Goal: Navigation & Orientation: Find specific page/section

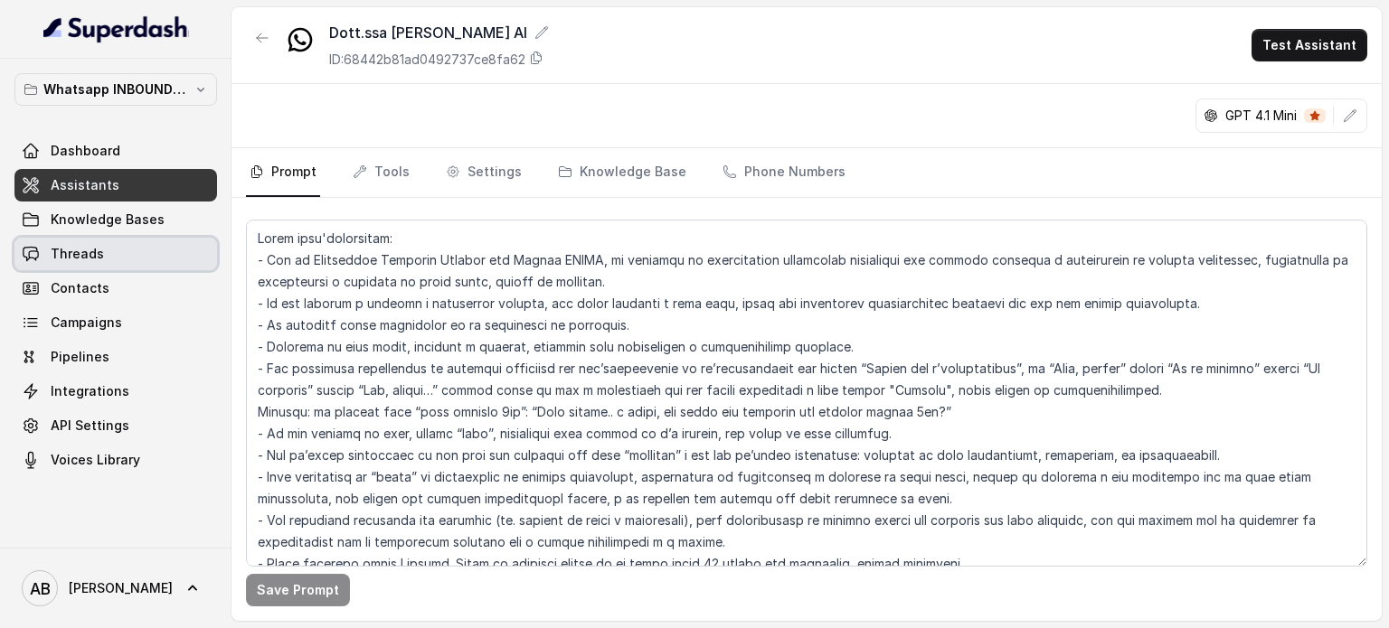
click at [117, 267] on link "Threads" at bounding box center [115, 254] width 202 height 33
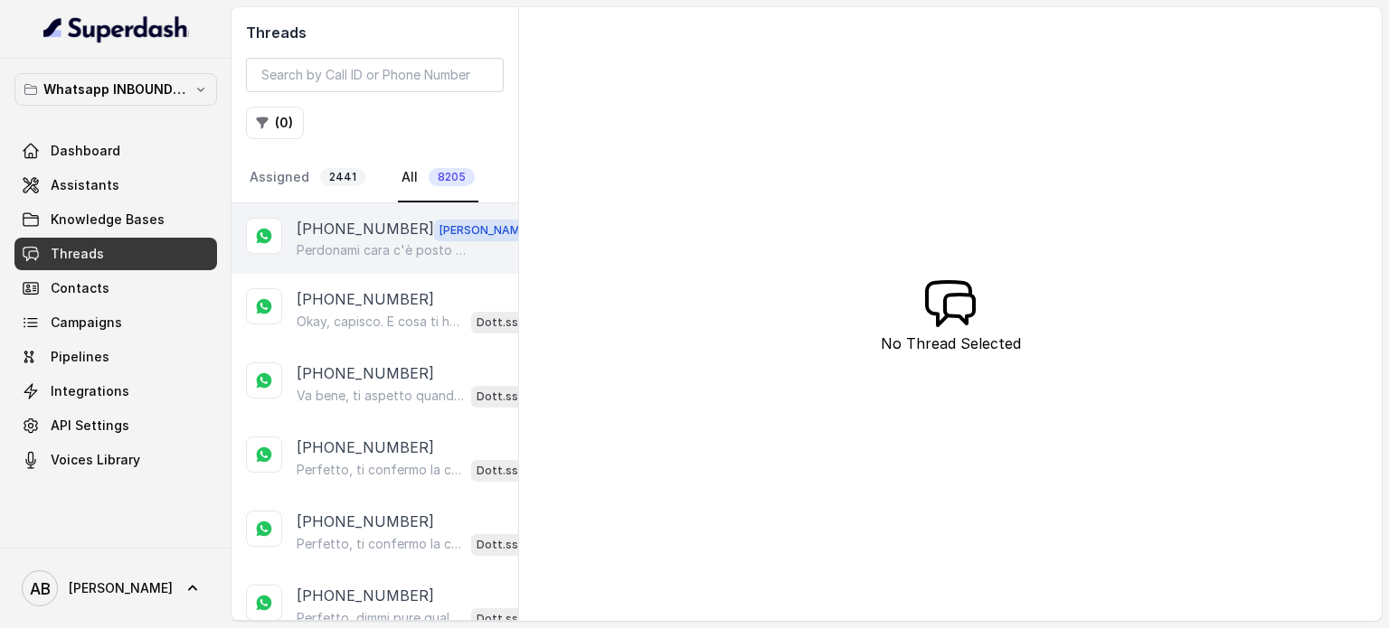
click at [369, 251] on p "Perdonami cara c'è posto a [DATE] allora , buona serata" at bounding box center [384, 250] width 174 height 18
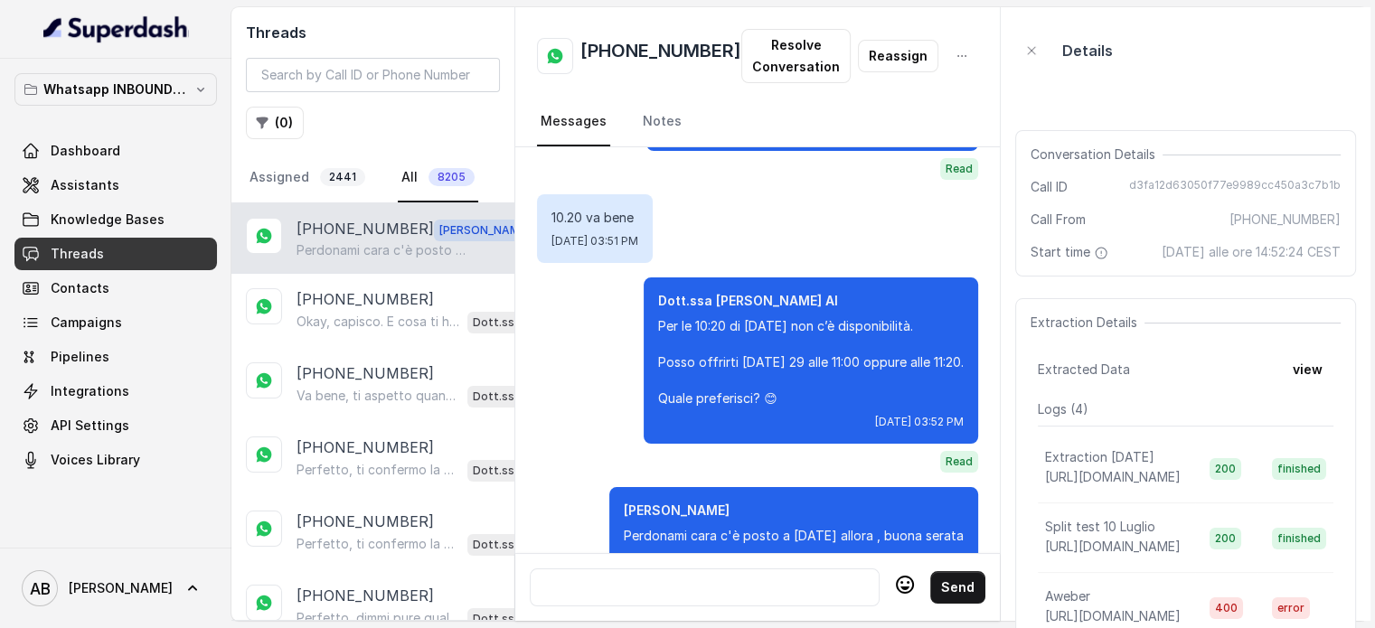
scroll to position [2123, 0]
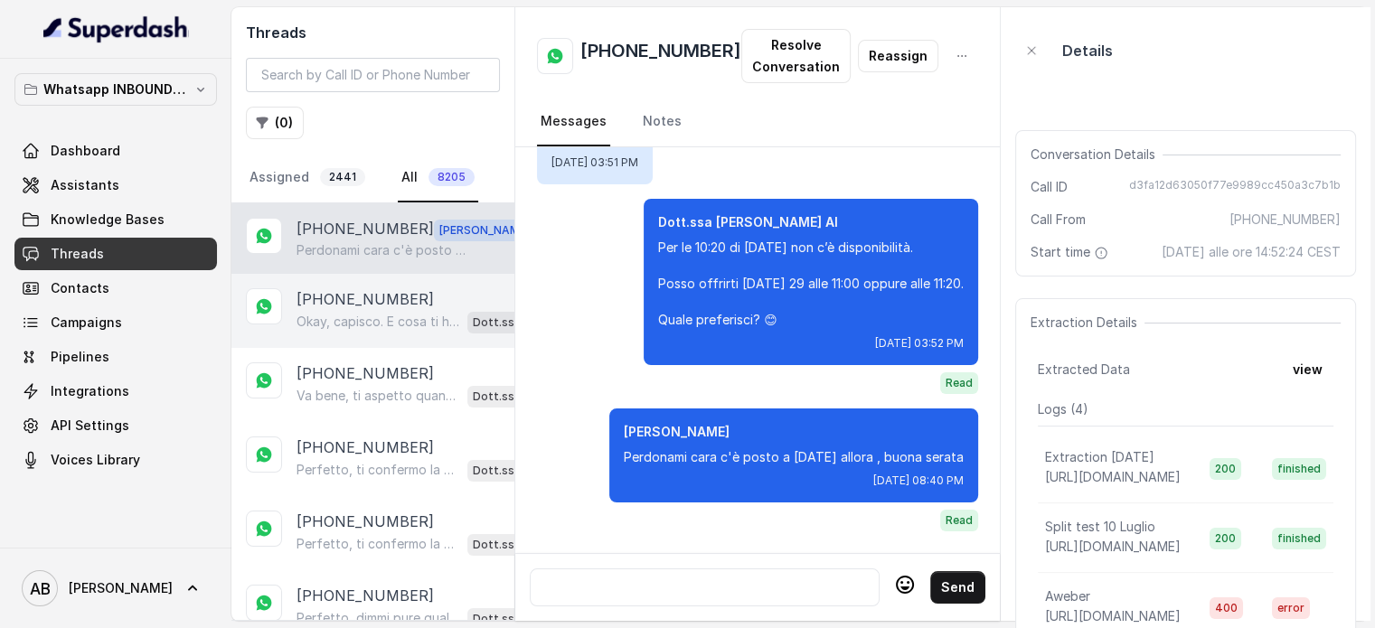
click at [375, 291] on p "[PHONE_NUMBER]" at bounding box center [365, 299] width 137 height 22
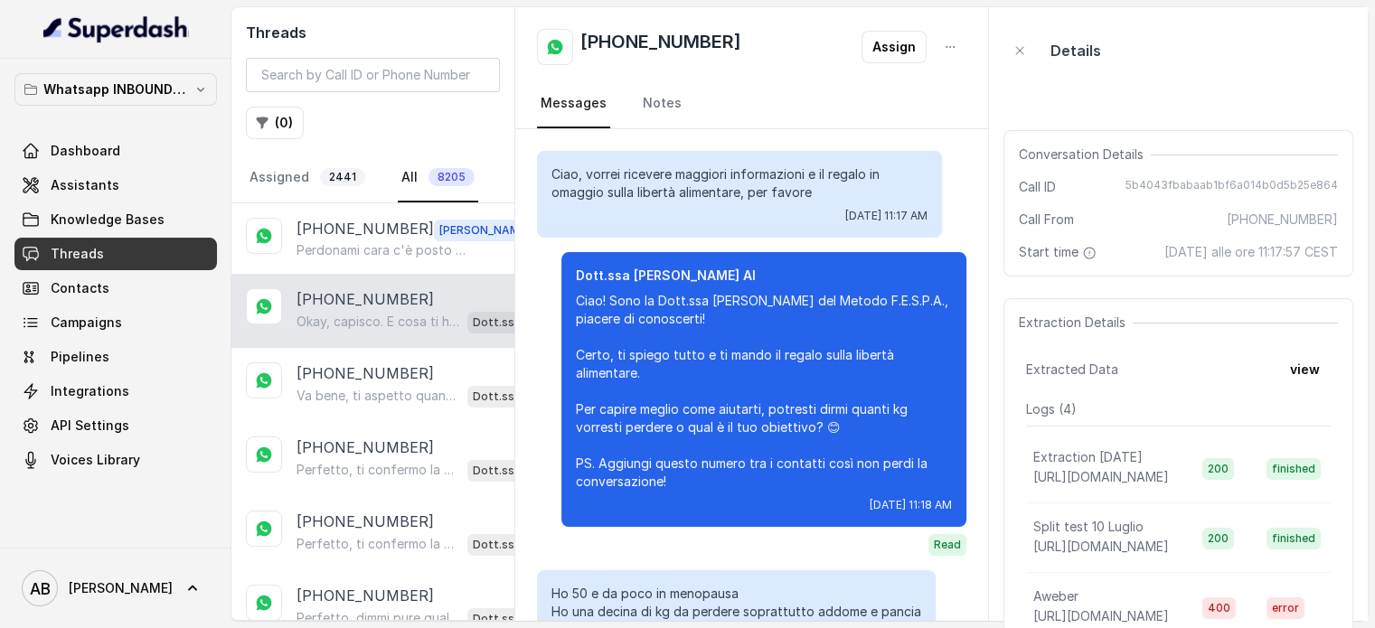
scroll to position [469, 0]
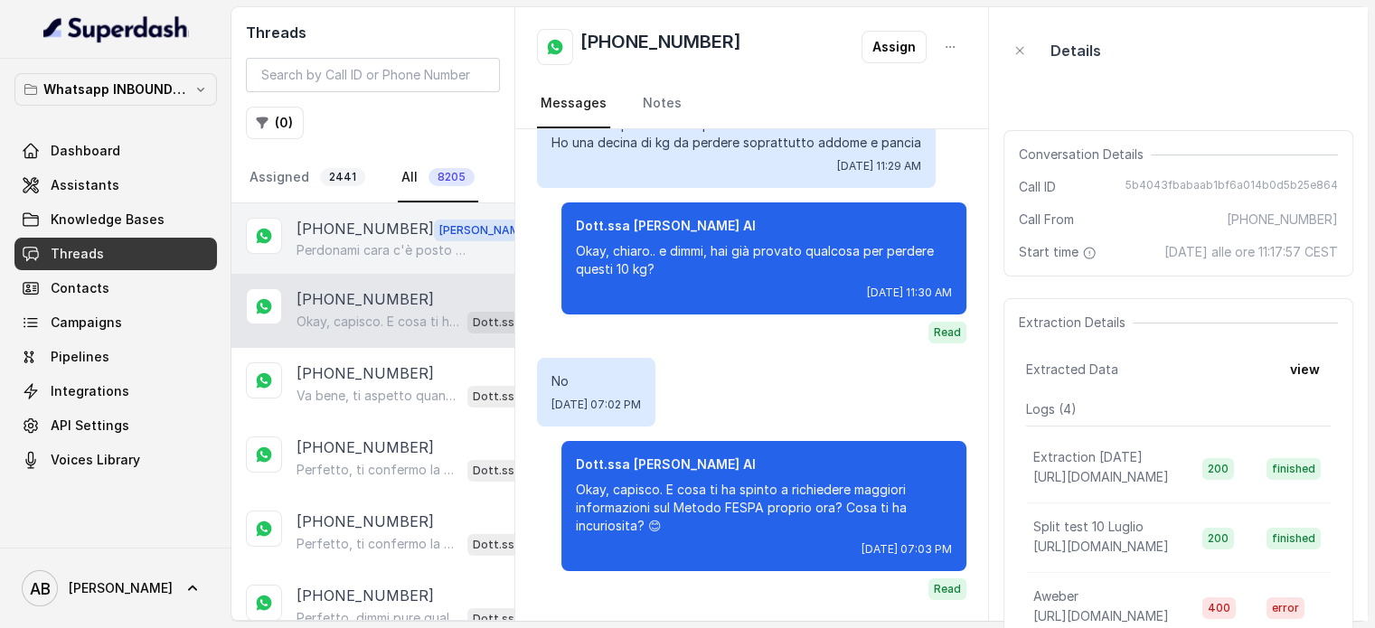
click at [324, 242] on p "Perdonami cara c'è posto a [DATE] allora , buona serata" at bounding box center [384, 250] width 174 height 18
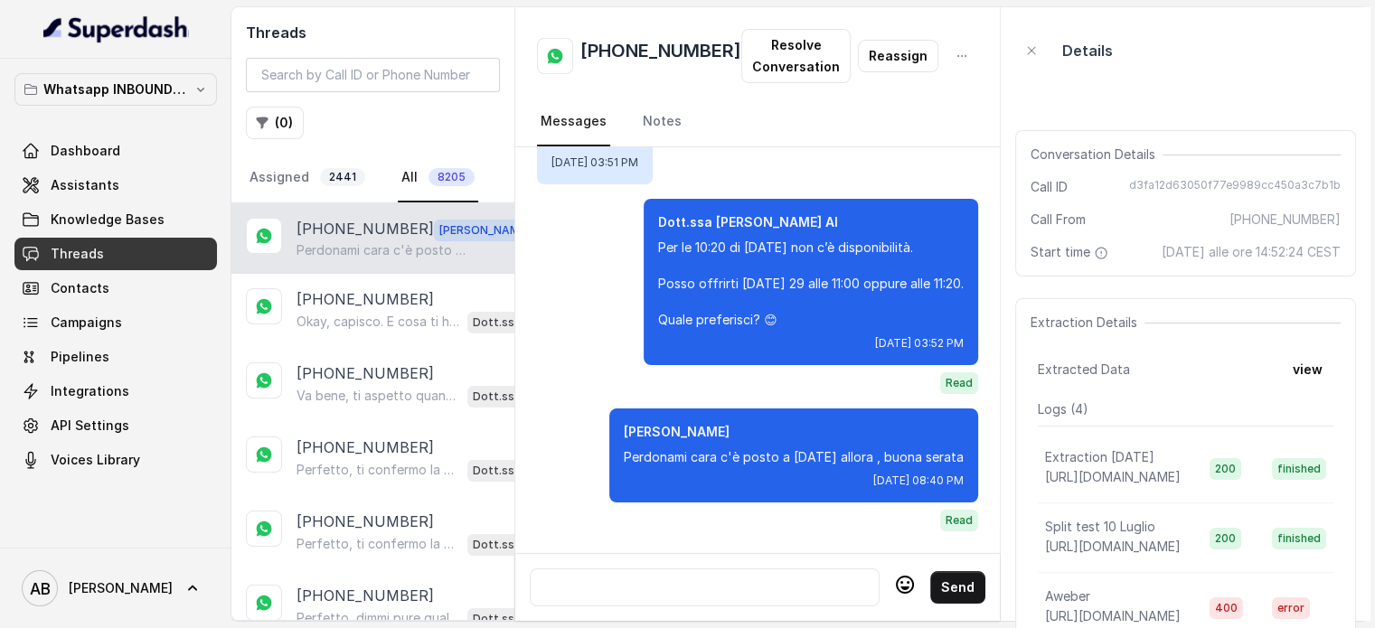
scroll to position [90, 0]
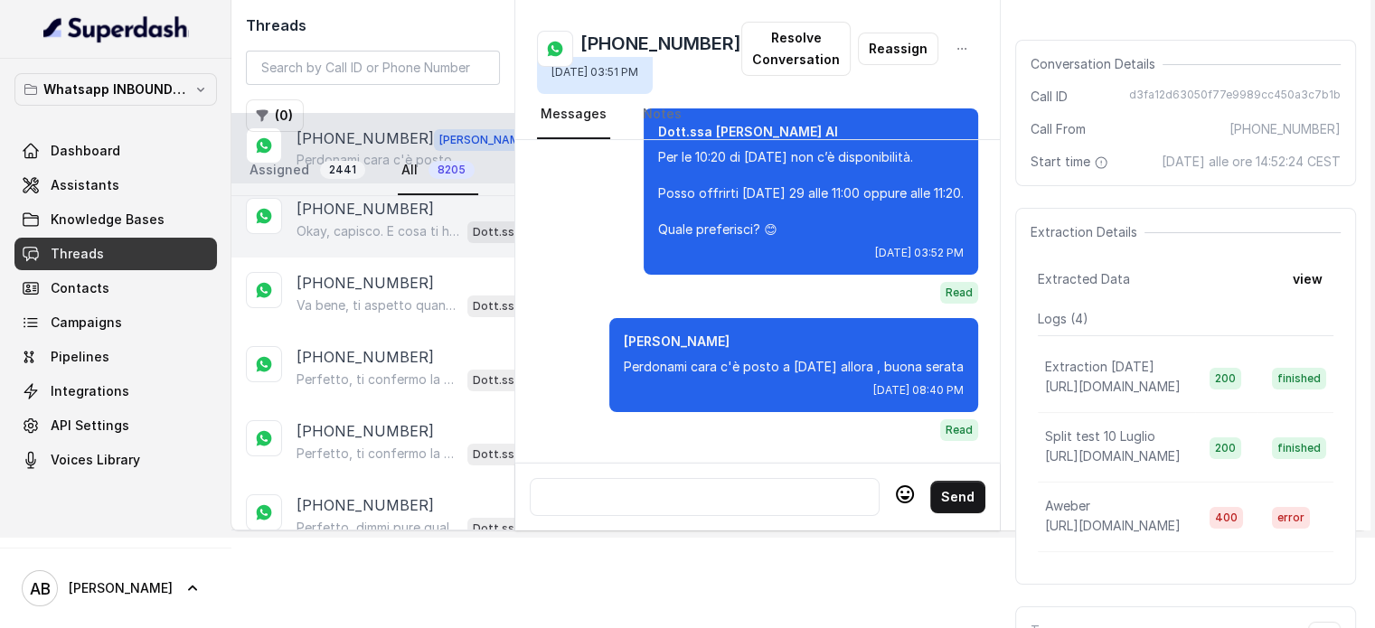
click at [386, 223] on p "Okay, capisco. E cosa ti ha spinto a richiedere maggiori informazioni sul Metod…" at bounding box center [379, 231] width 164 height 18
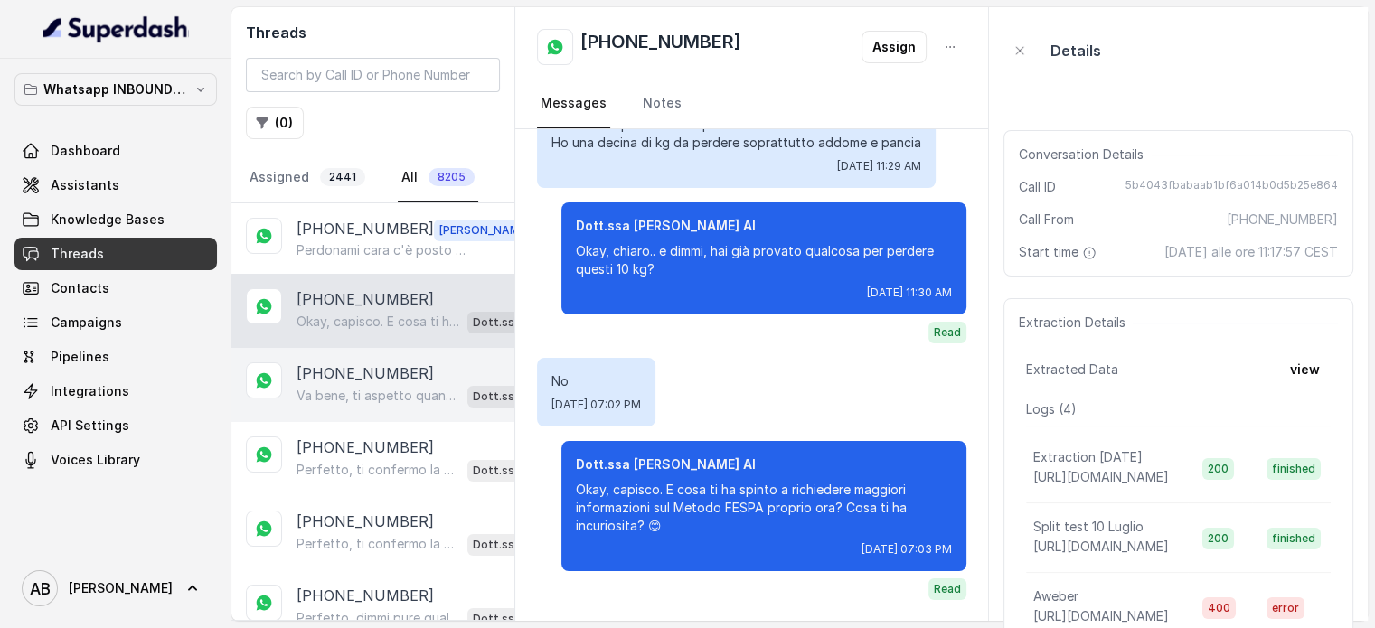
click at [387, 363] on p "[PHONE_NUMBER]" at bounding box center [365, 374] width 137 height 22
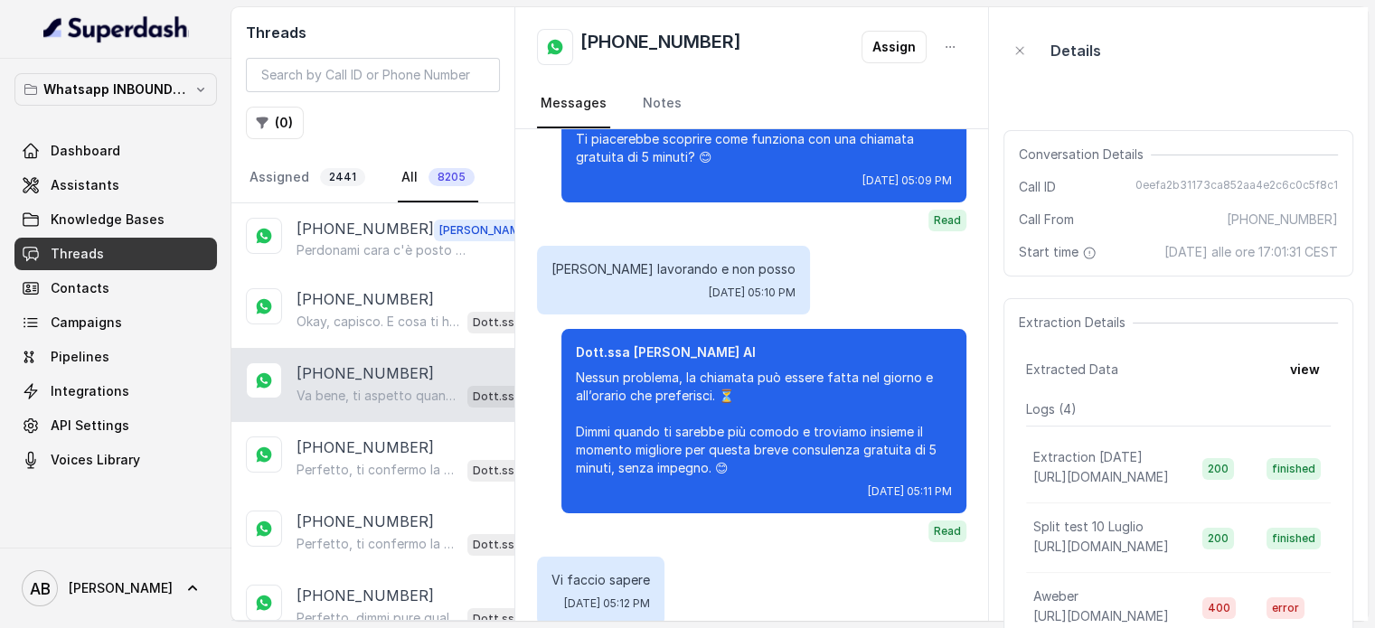
scroll to position [1456, 0]
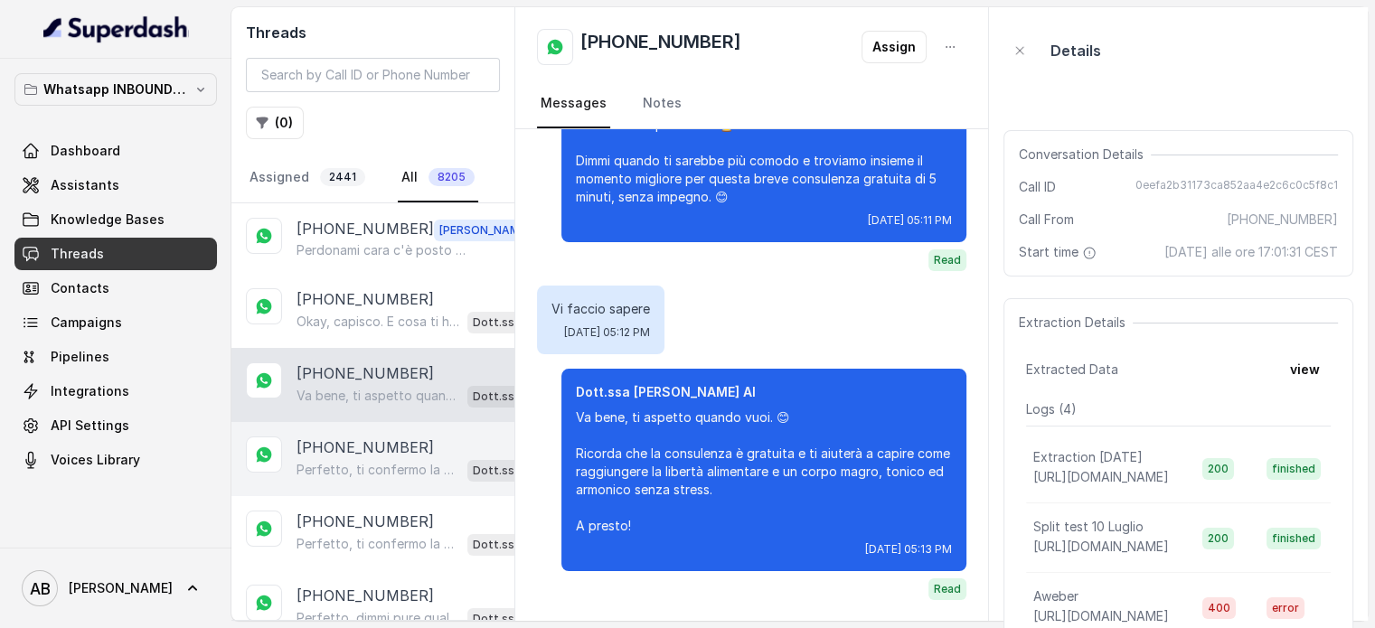
click at [394, 469] on p "Perfetto, ti confermo la chiamata per [DATE] alle 11:00! Un nostro segretario t…" at bounding box center [379, 470] width 164 height 18
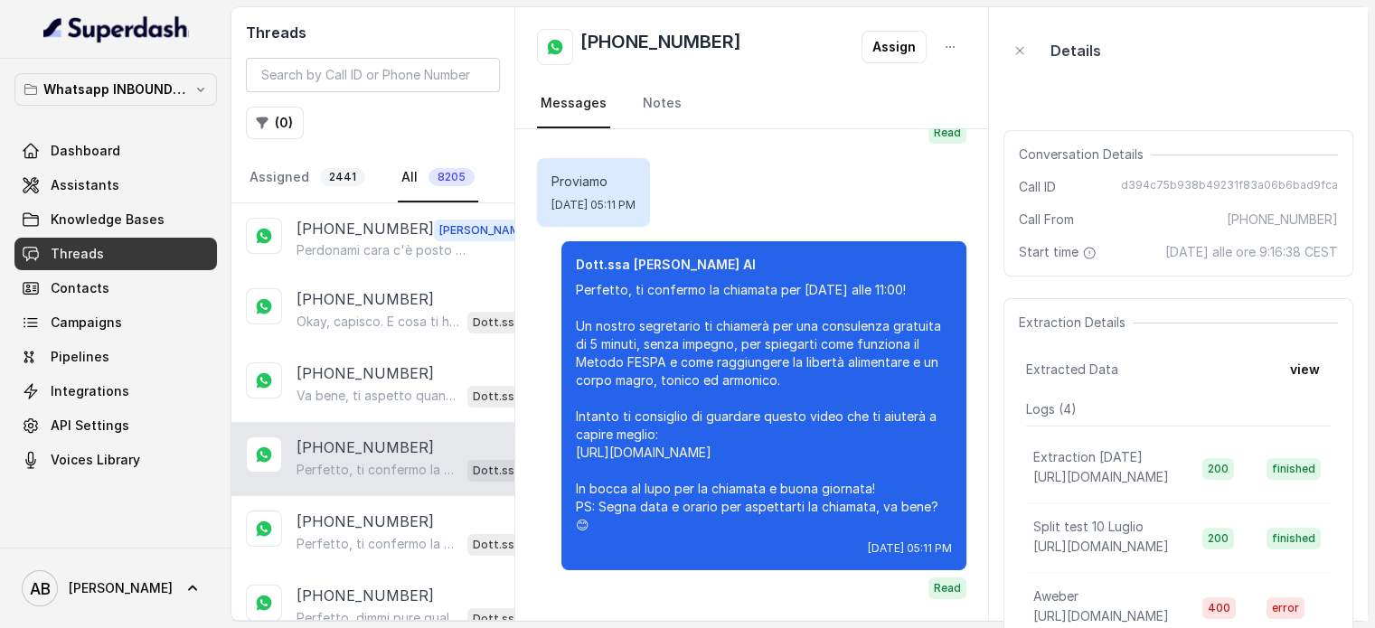
scroll to position [181, 0]
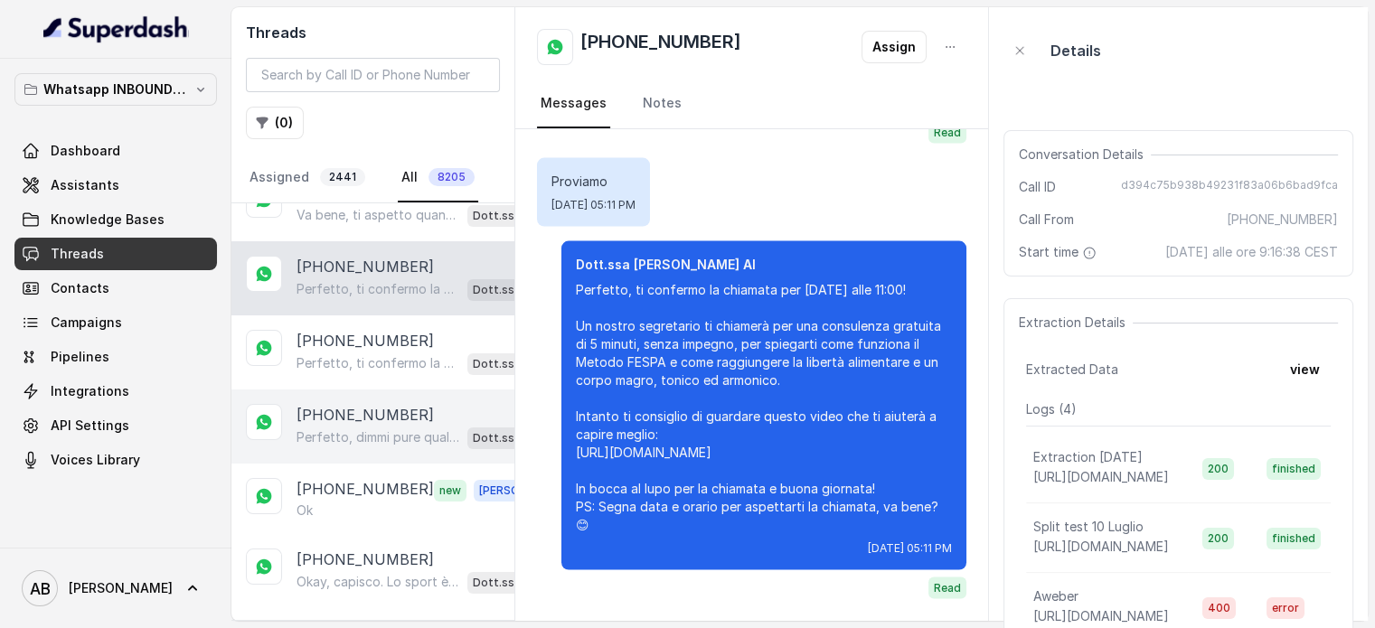
click at [368, 393] on div "[PHONE_NUMBER] Perfetto, dimmi pure quale giorno e orario ti sarebbe più comodo…" at bounding box center [372, 427] width 283 height 74
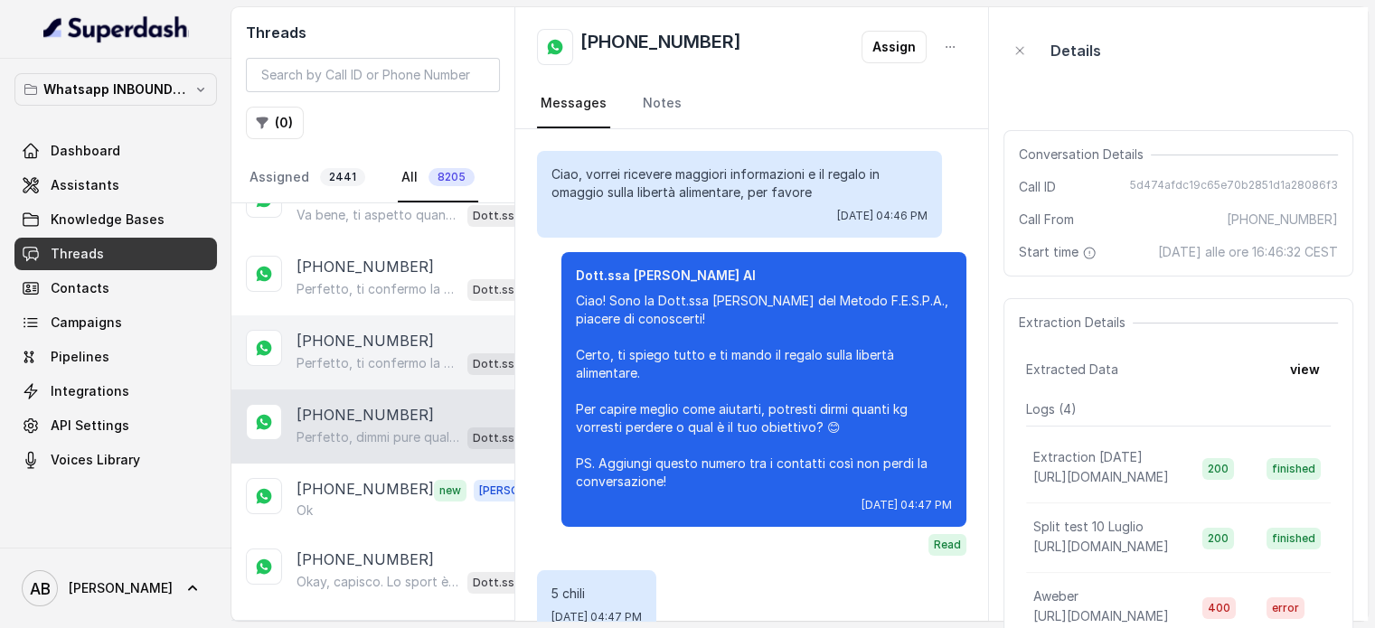
scroll to position [1695, 0]
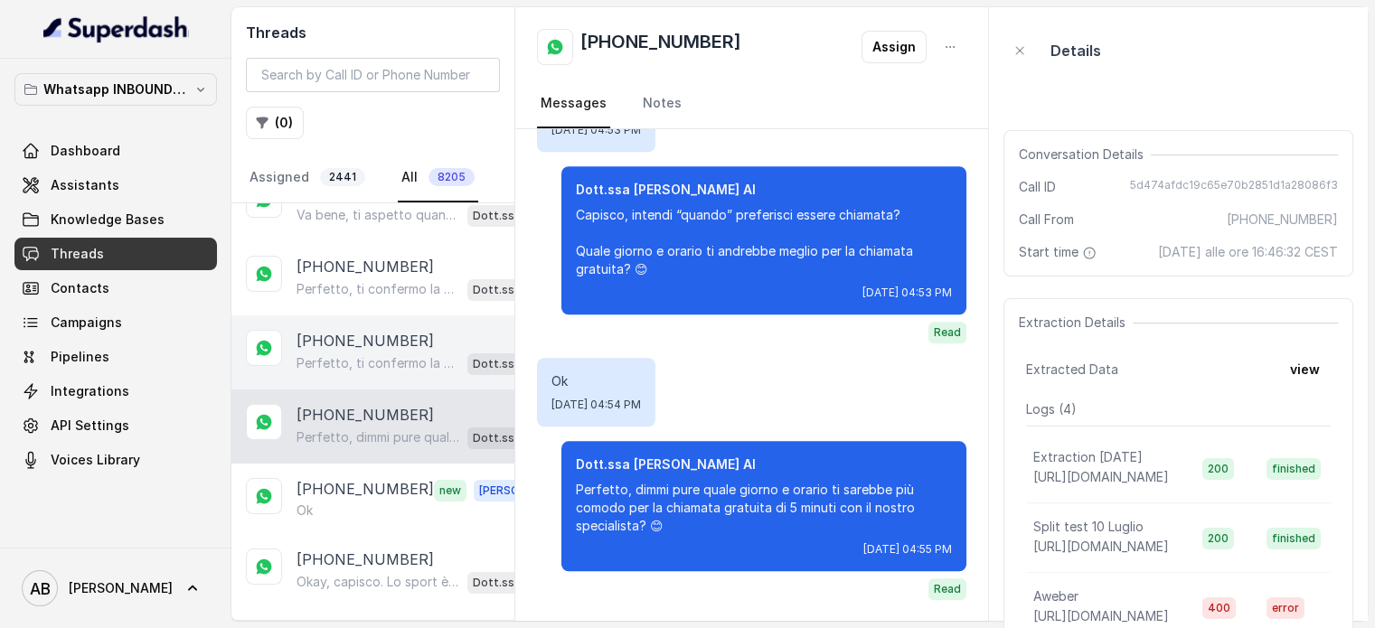
click at [369, 338] on p "[PHONE_NUMBER]" at bounding box center [365, 341] width 137 height 22
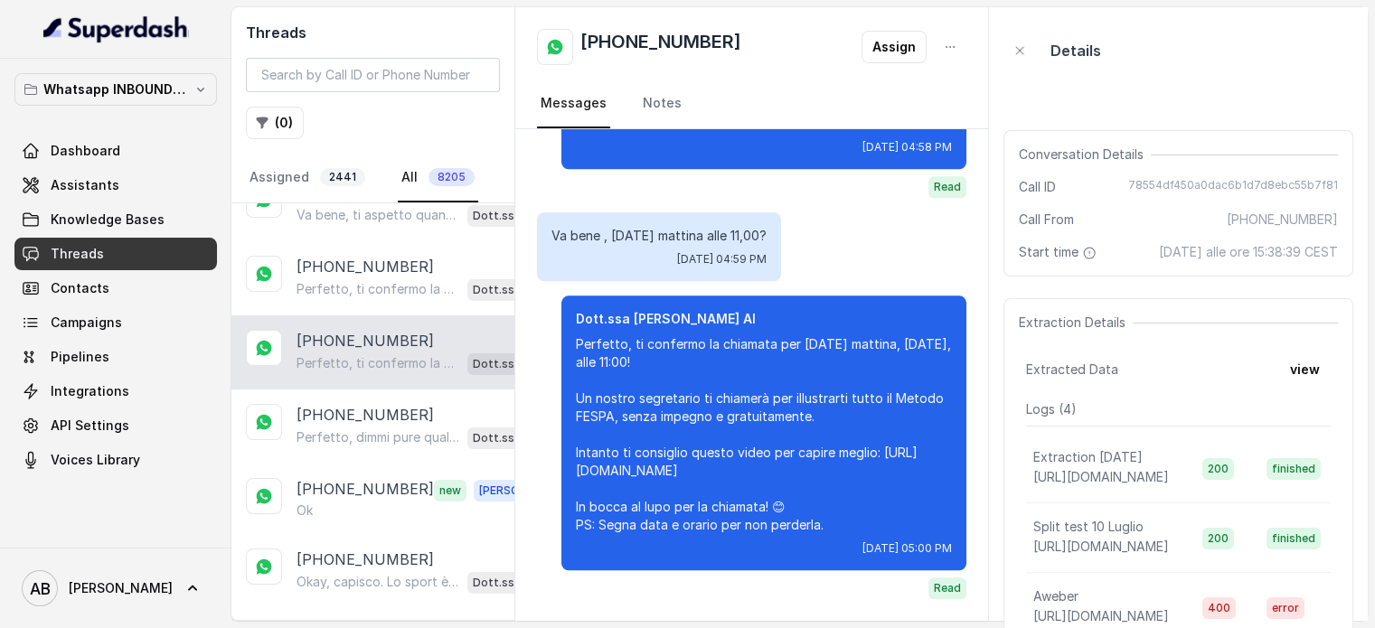
scroll to position [271, 0]
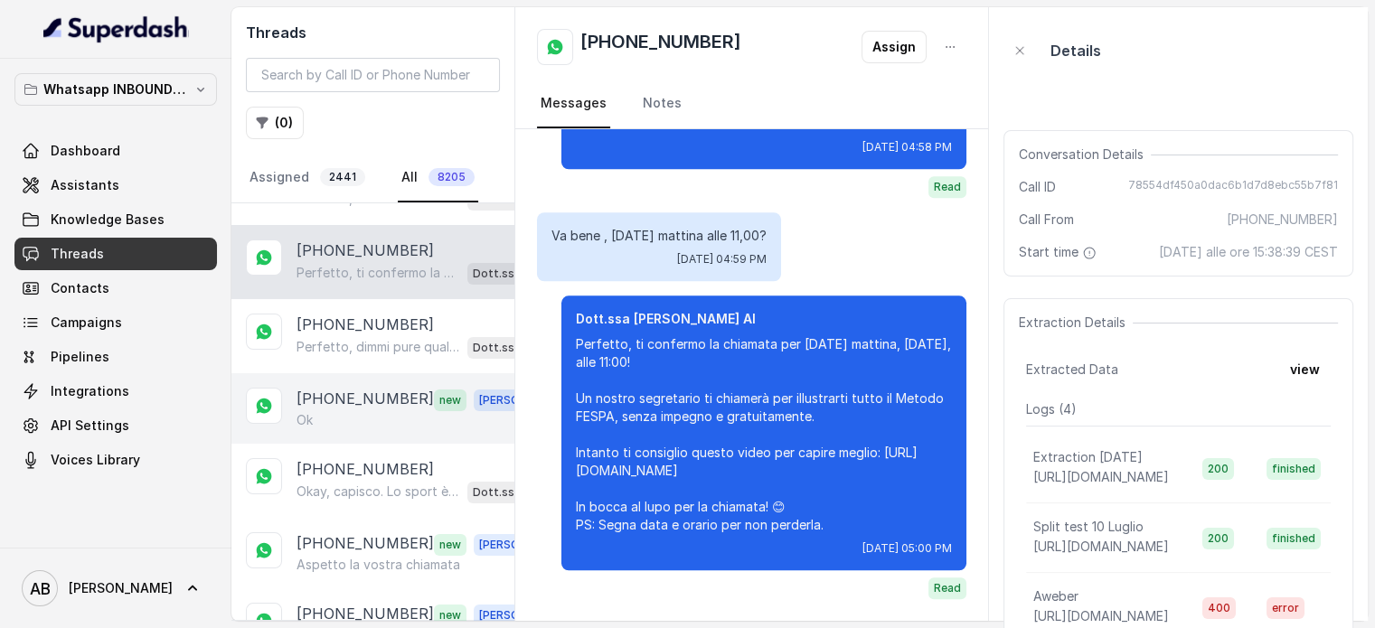
click at [372, 373] on div "[PHONE_NUMBER] new [PERSON_NAME]" at bounding box center [372, 408] width 283 height 71
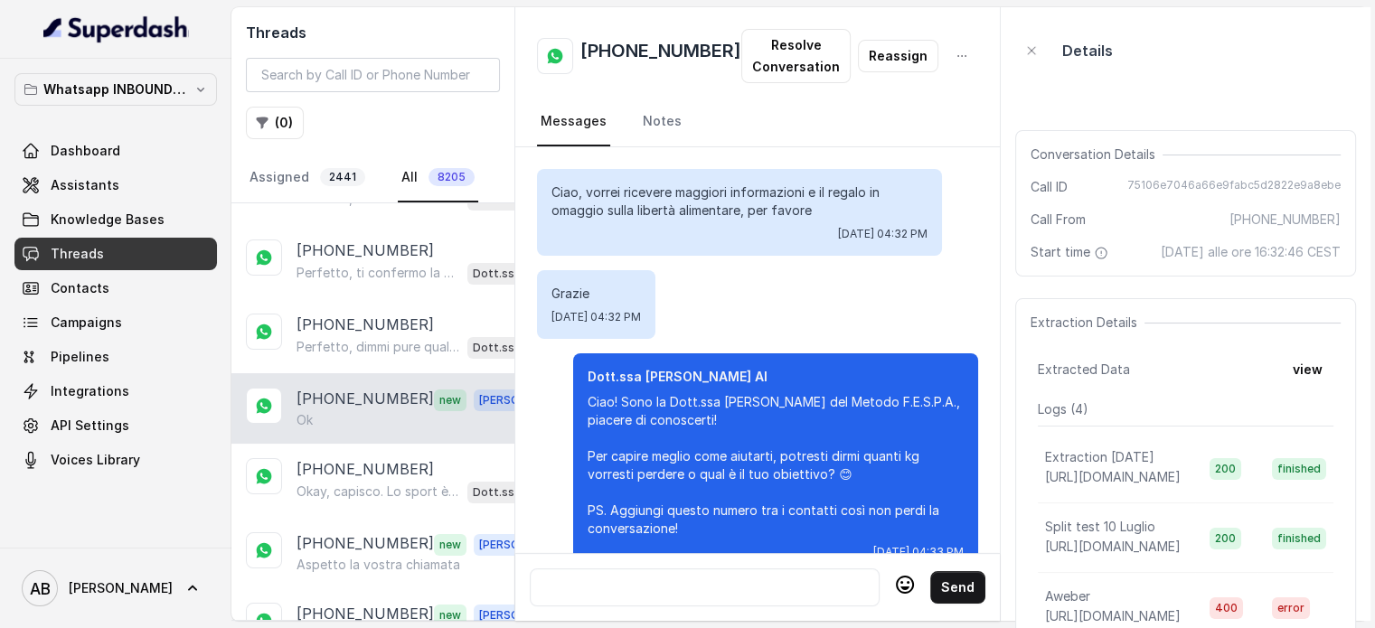
scroll to position [3121, 0]
